Goal: Find specific page/section: Find specific page/section

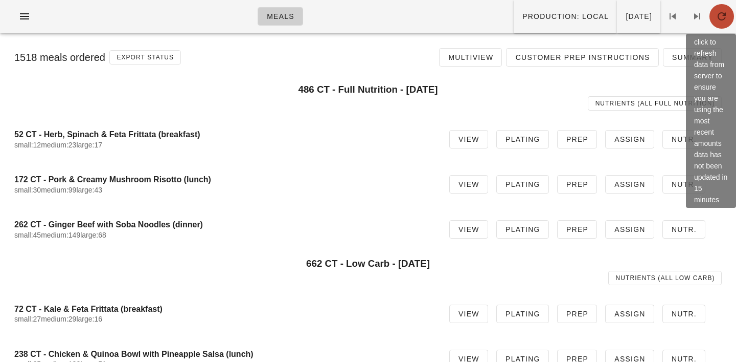
click at [720, 15] on icon "button" at bounding box center [722, 16] width 12 height 12
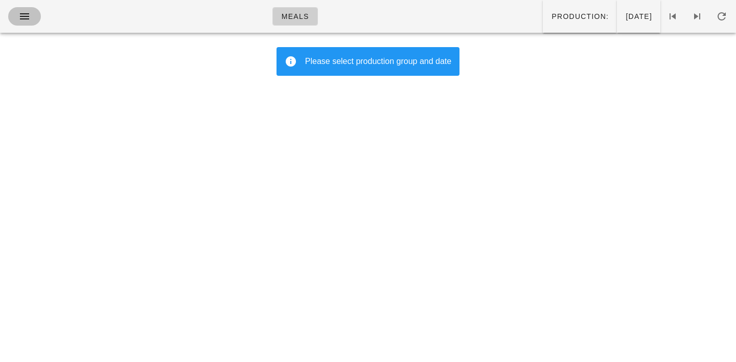
click at [22, 17] on icon "button" at bounding box center [24, 16] width 12 height 12
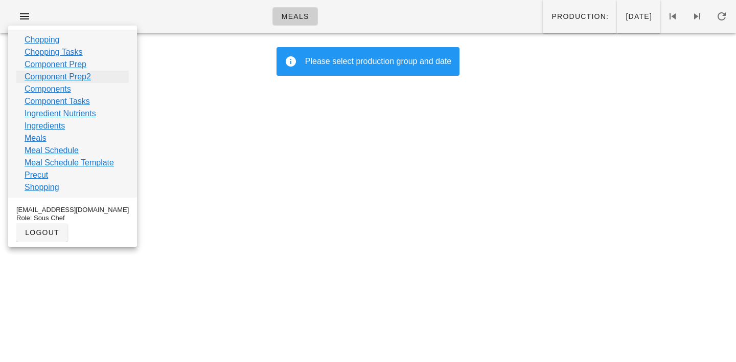
click at [44, 78] on link "Component Prep2" at bounding box center [58, 77] width 66 height 12
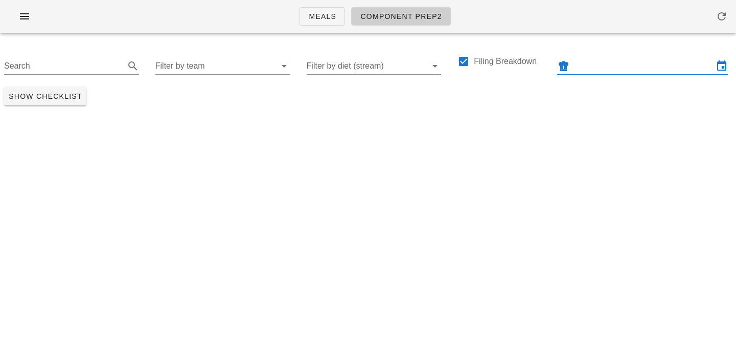
click at [594, 64] on input "text" at bounding box center [643, 66] width 142 height 16
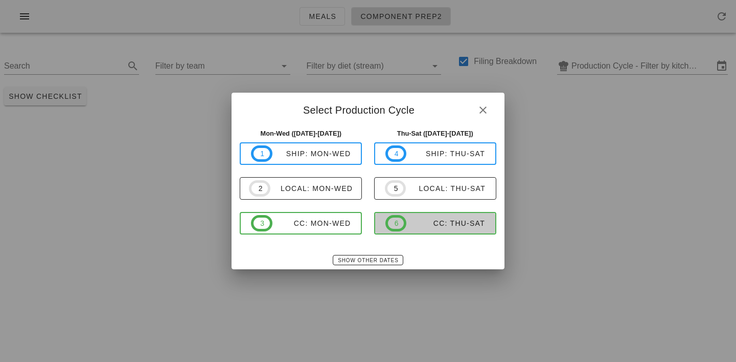
click at [434, 219] on div "CC: Thu-Sat" at bounding box center [446, 223] width 79 height 8
type input "CC: Thu-Sat (Sep 25-Sep 27)"
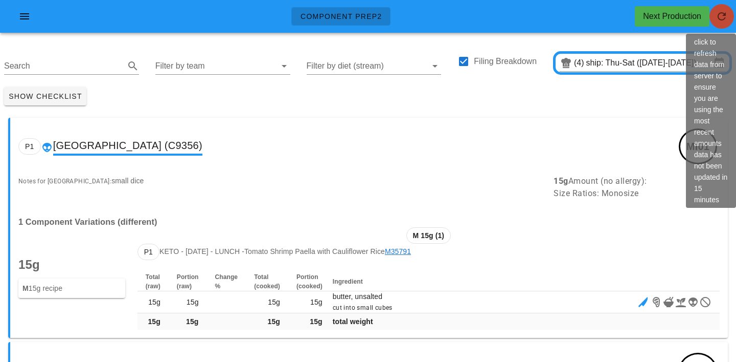
click at [722, 17] on icon "button" at bounding box center [722, 16] width 12 height 12
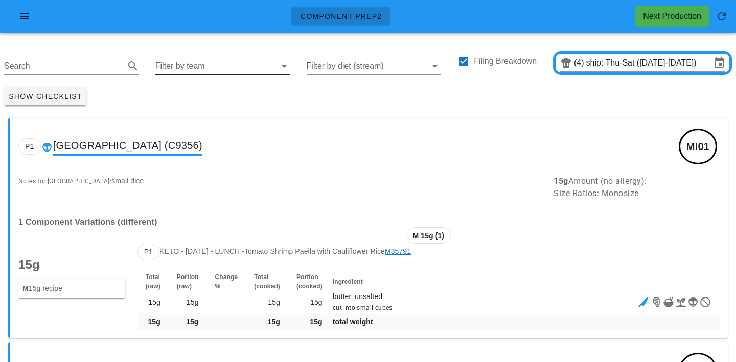
click at [183, 66] on input "Filter by team" at bounding box center [214, 66] width 119 height 16
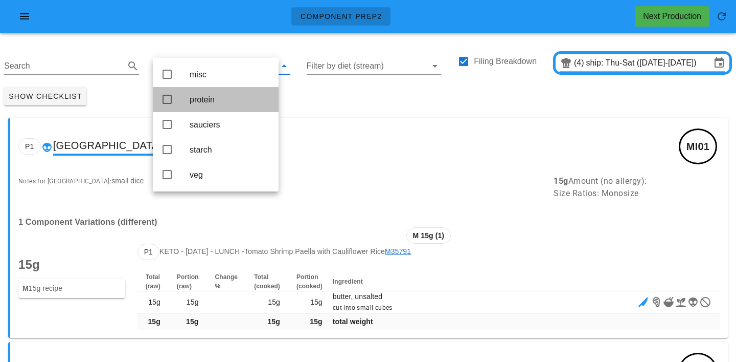
click at [200, 107] on div "protein" at bounding box center [230, 99] width 81 height 22
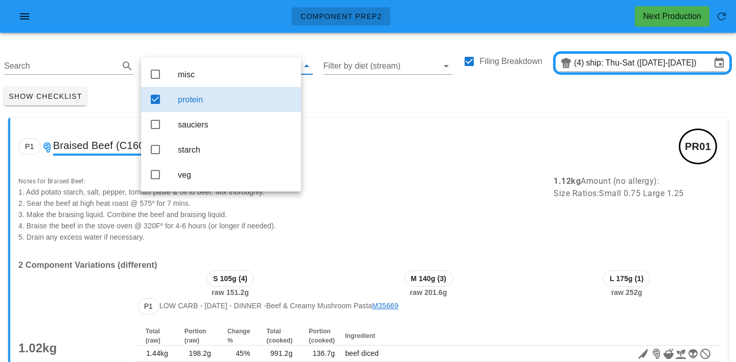
click at [348, 93] on div "Show Checklist" at bounding box center [368, 96] width 736 height 27
